Goal: Transaction & Acquisition: Purchase product/service

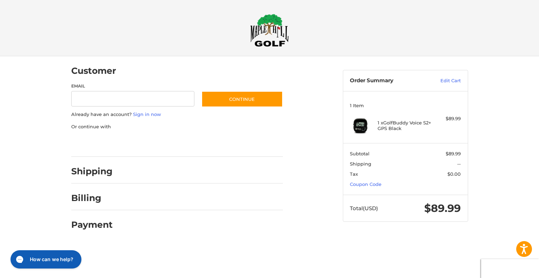
click at [0, 243] on div at bounding box center [0, 243] width 0 height 0
click at [149, 97] on input "Email" at bounding box center [133, 99] width 124 height 16
type input "**********"
click at [146, 112] on link "Sign in now" at bounding box center [147, 114] width 28 height 6
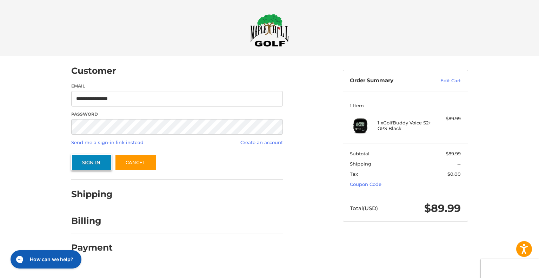
click at [94, 160] on button "Sign In" at bounding box center [91, 162] width 40 height 16
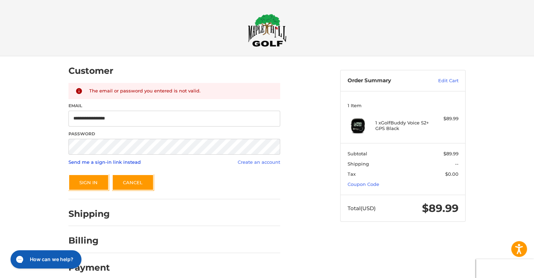
click at [119, 162] on link "Send me a sign-in link instead" at bounding box center [104, 162] width 72 height 6
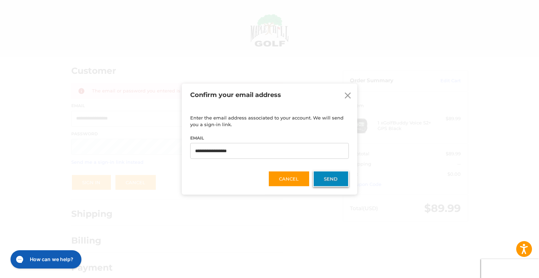
click at [333, 175] on button "Send" at bounding box center [331, 179] width 36 height 16
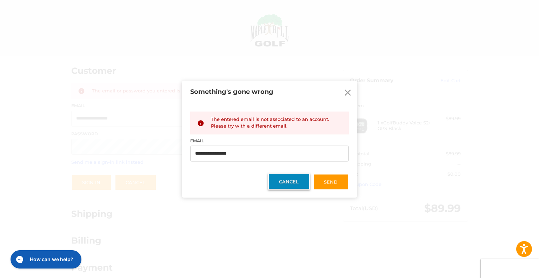
click at [290, 181] on button "Cancel" at bounding box center [289, 181] width 42 height 16
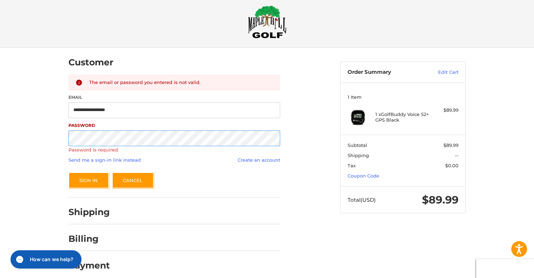
scroll to position [8, 0]
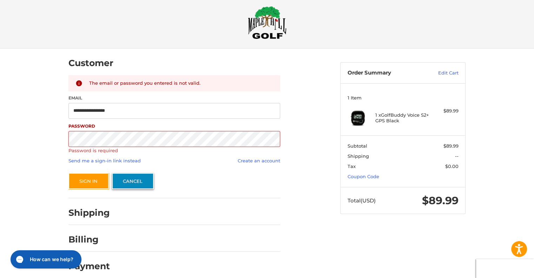
click at [137, 176] on link "Cancel" at bounding box center [133, 181] width 42 height 16
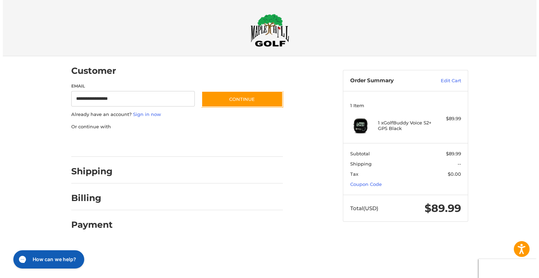
scroll to position [0, 0]
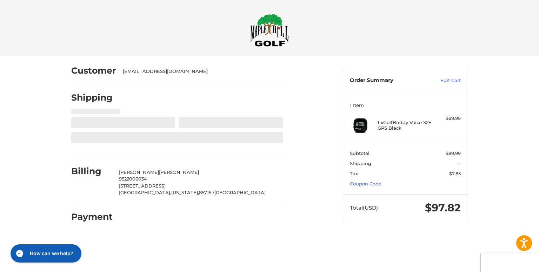
select select "**"
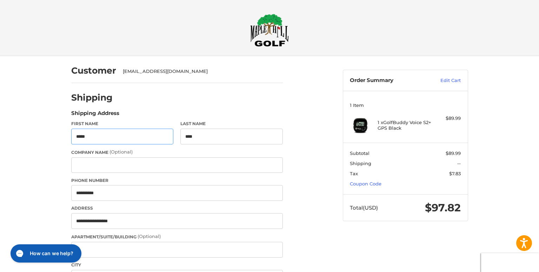
select select "**"
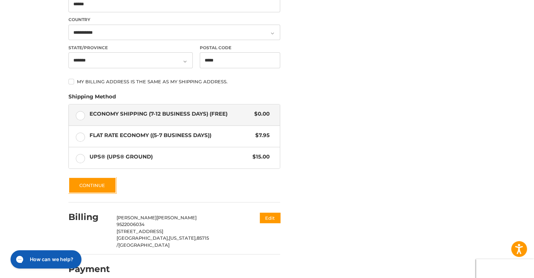
scroll to position [275, 0]
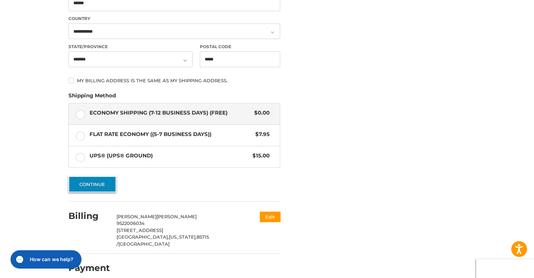
click at [82, 185] on button "Continue" at bounding box center [92, 184] width 48 height 16
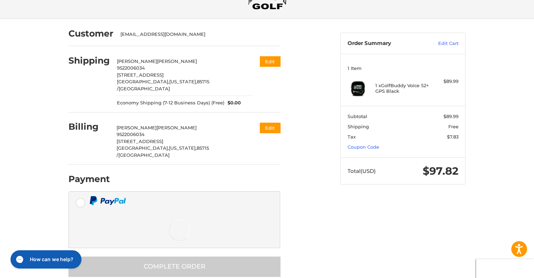
scroll to position [2, 0]
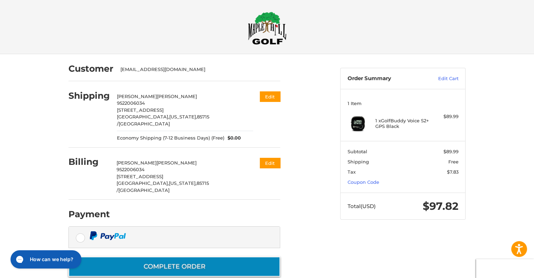
click at [109, 256] on button "Complete order" at bounding box center [174, 266] width 212 height 20
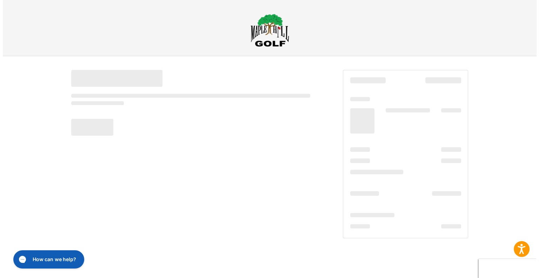
scroll to position [0, 0]
